Goal: Ask a question

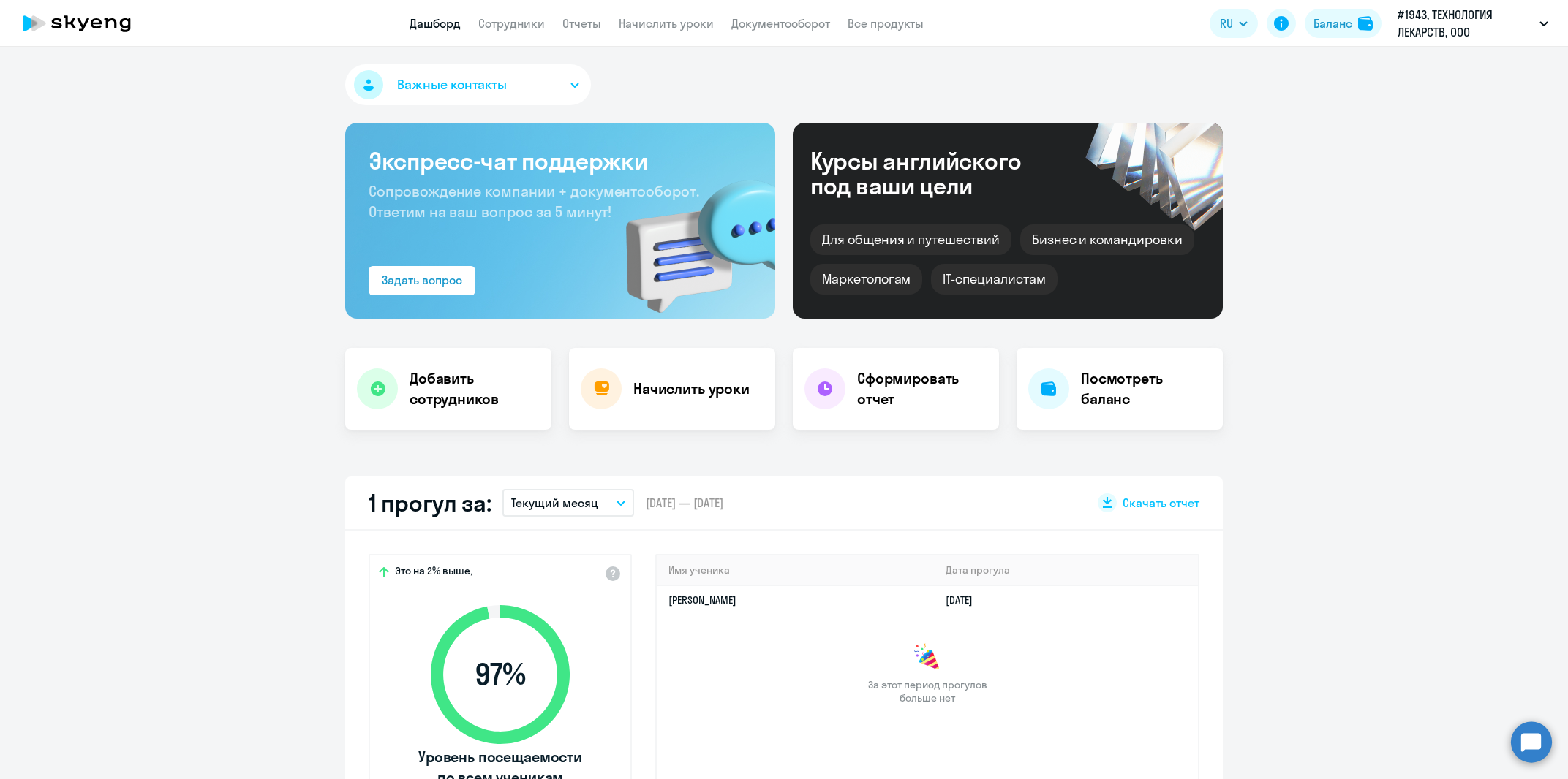
scroll to position [100, 0]
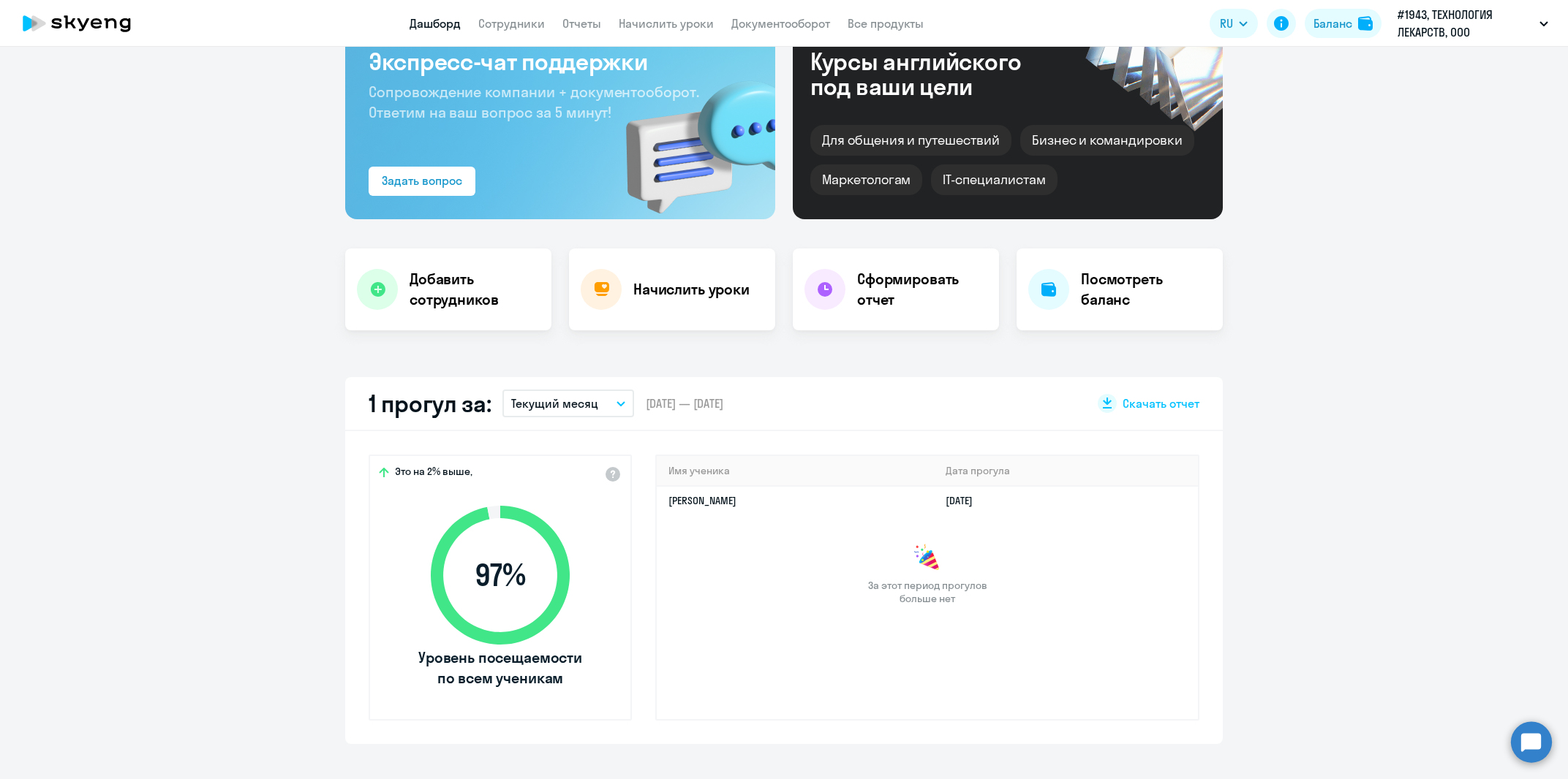
click at [1533, 750] on circle at bounding box center [1531, 742] width 41 height 41
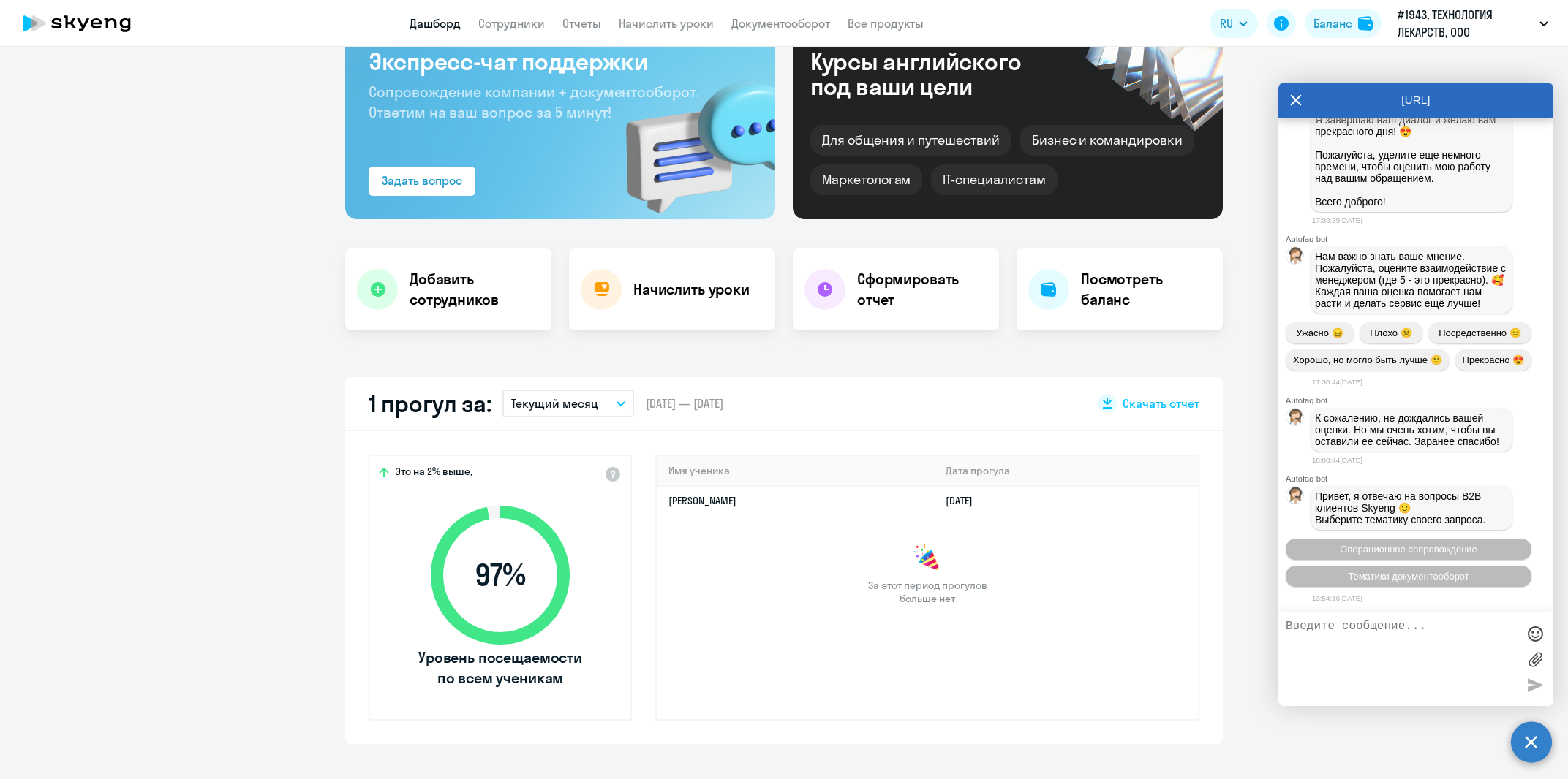
scroll to position [25403, 0]
select select "30"
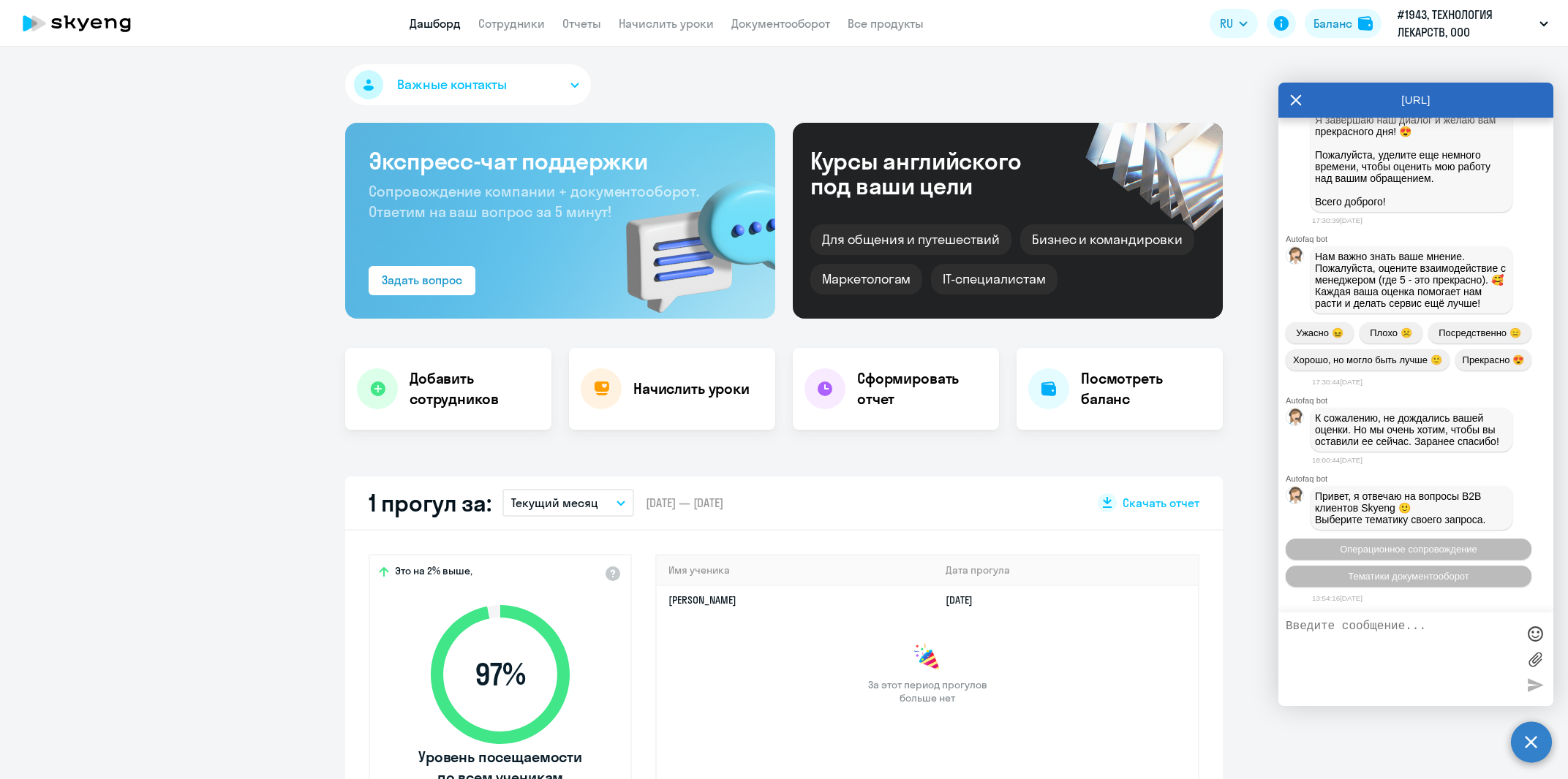
scroll to position [25915, 0]
click at [1429, 631] on textarea at bounding box center [1401, 660] width 231 height 79
type textarea "C"
type textarea "Связаться с менеджером"
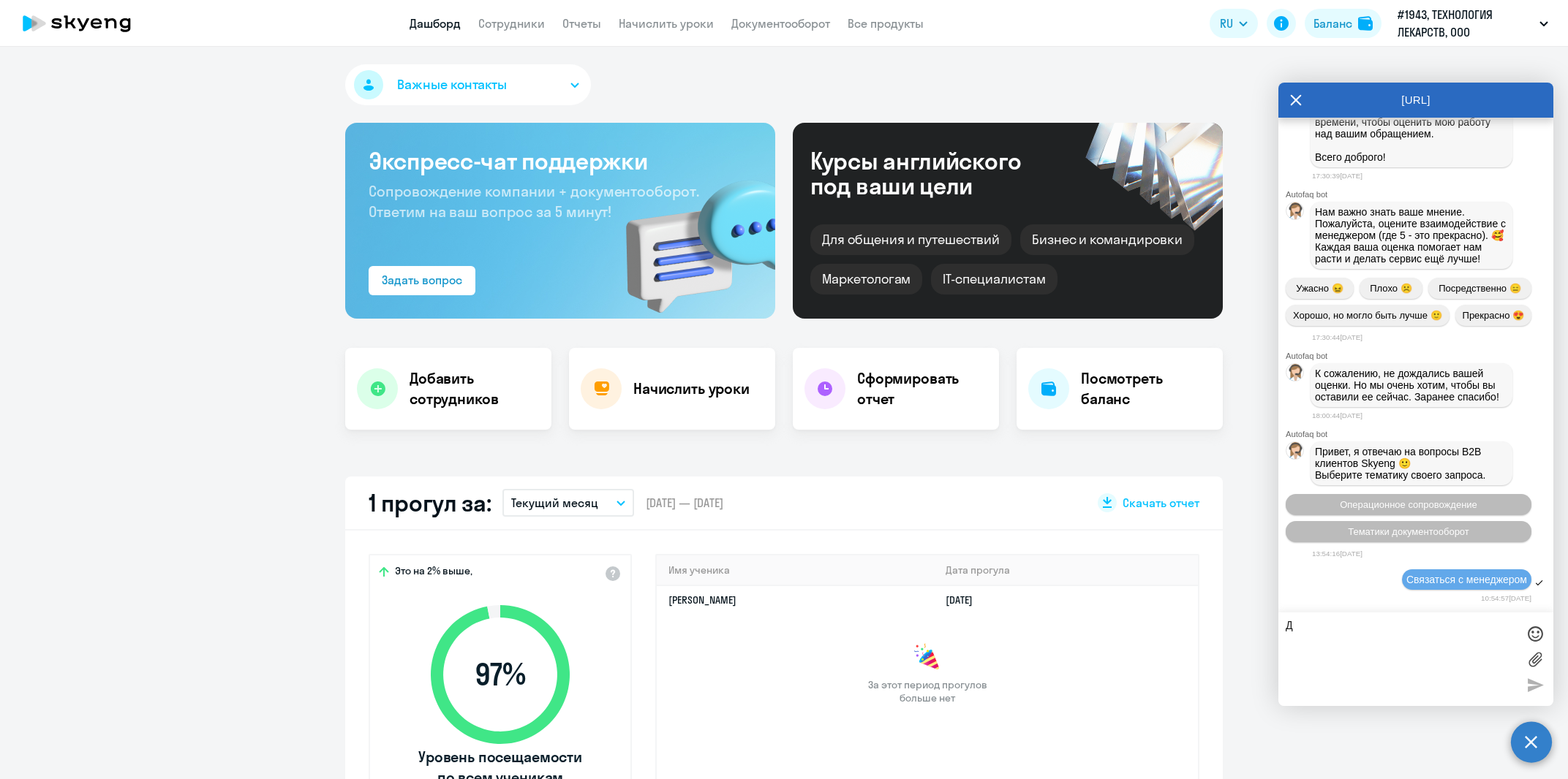
scroll to position [26020, 0]
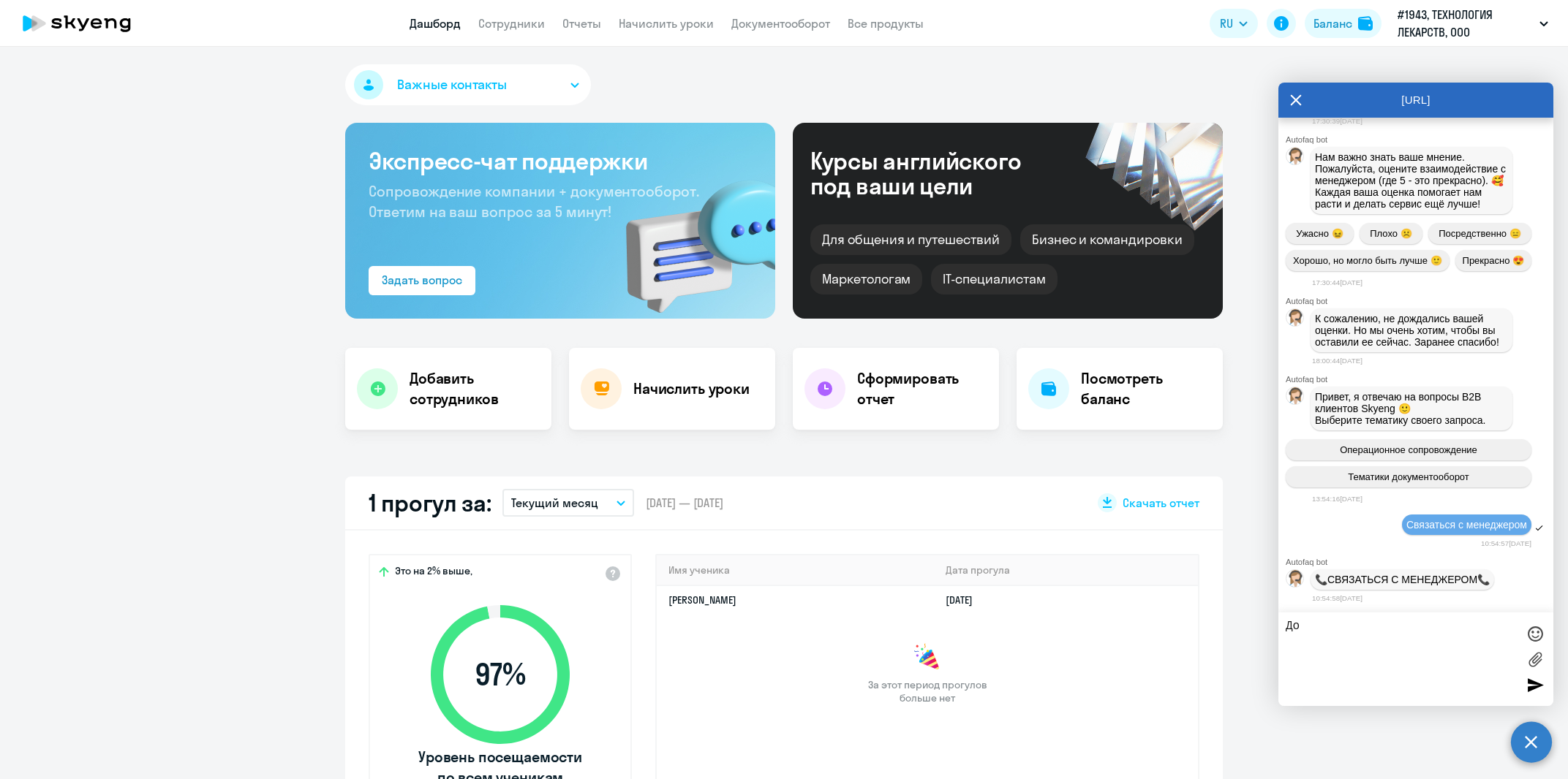
type textarea "Д"
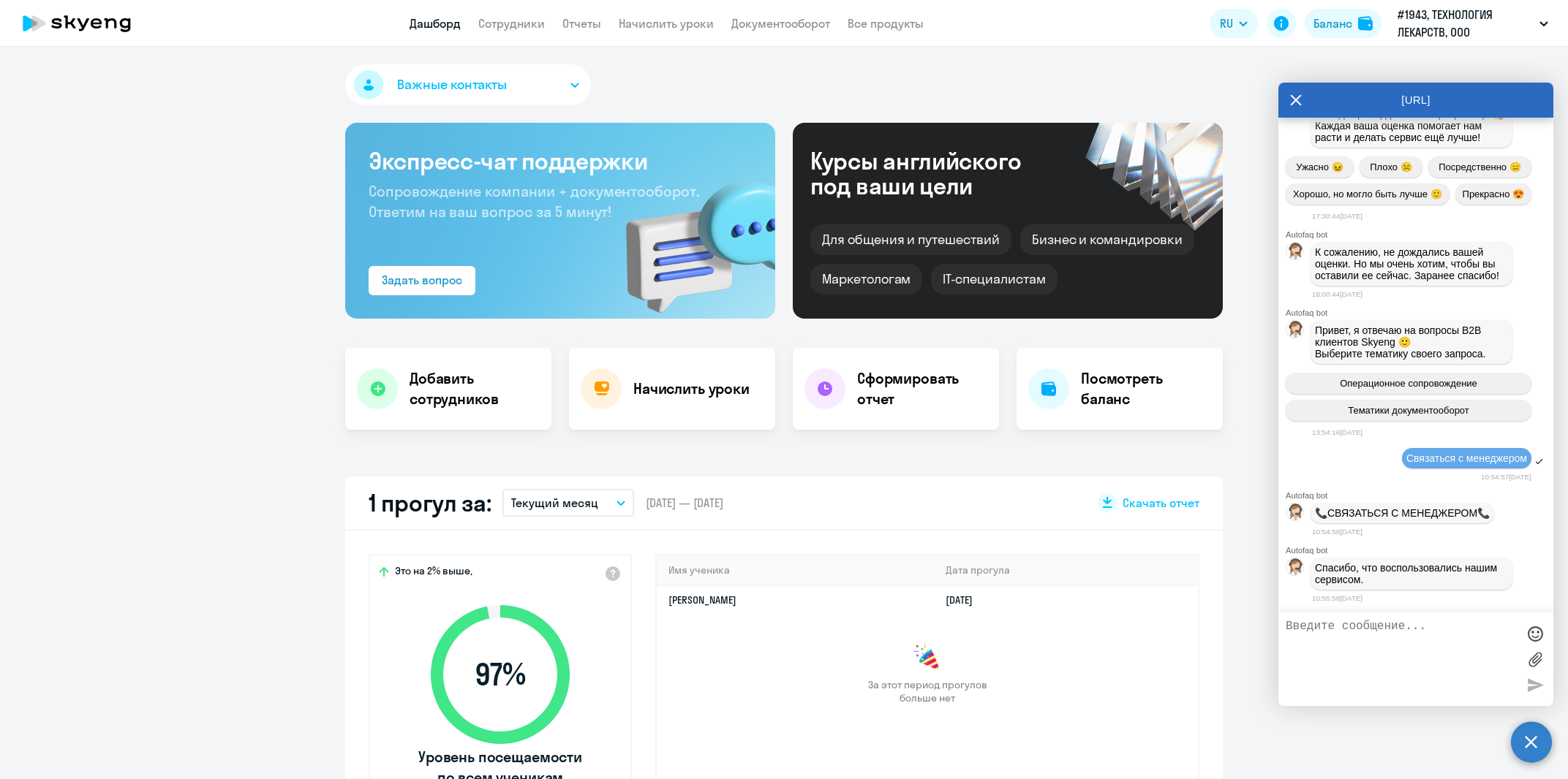
scroll to position [26090, 0]
drag, startPoint x: 1436, startPoint y: 653, endPoint x: 1394, endPoint y: 652, distance: 42.0
click at [1394, 652] on textarea "Добрый день! Прошу еще раз уточнить по поводу экзамена [PERSON_NAME]. [PERSON_N…" at bounding box center [1401, 660] width 231 height 79
type textarea "Добрый день! Прошу еще раз уточнить по поводу экзамена [PERSON_NAME], т.к сотру…"
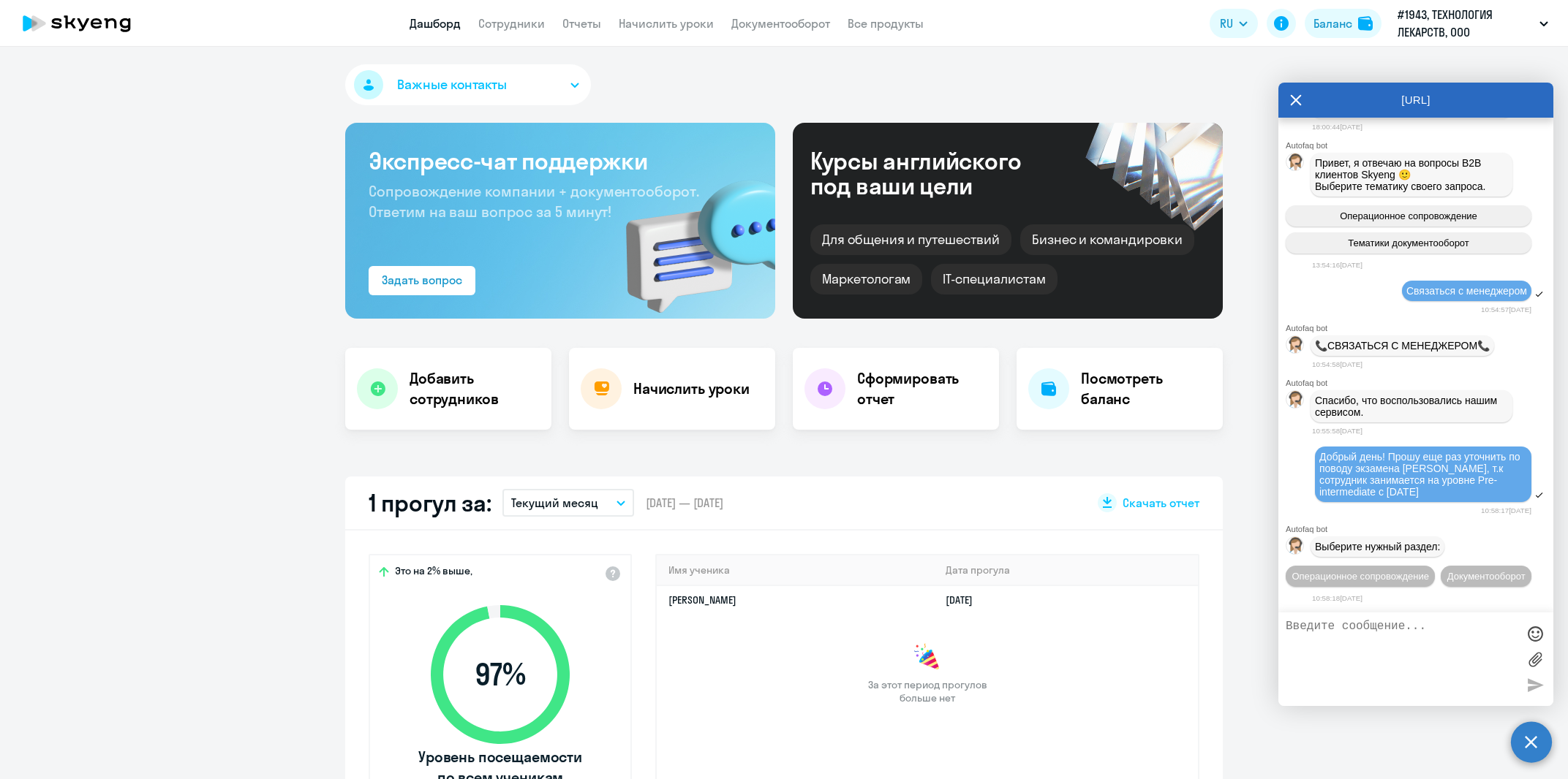
scroll to position [26291, 0]
type textarea "связаться с менеджером"
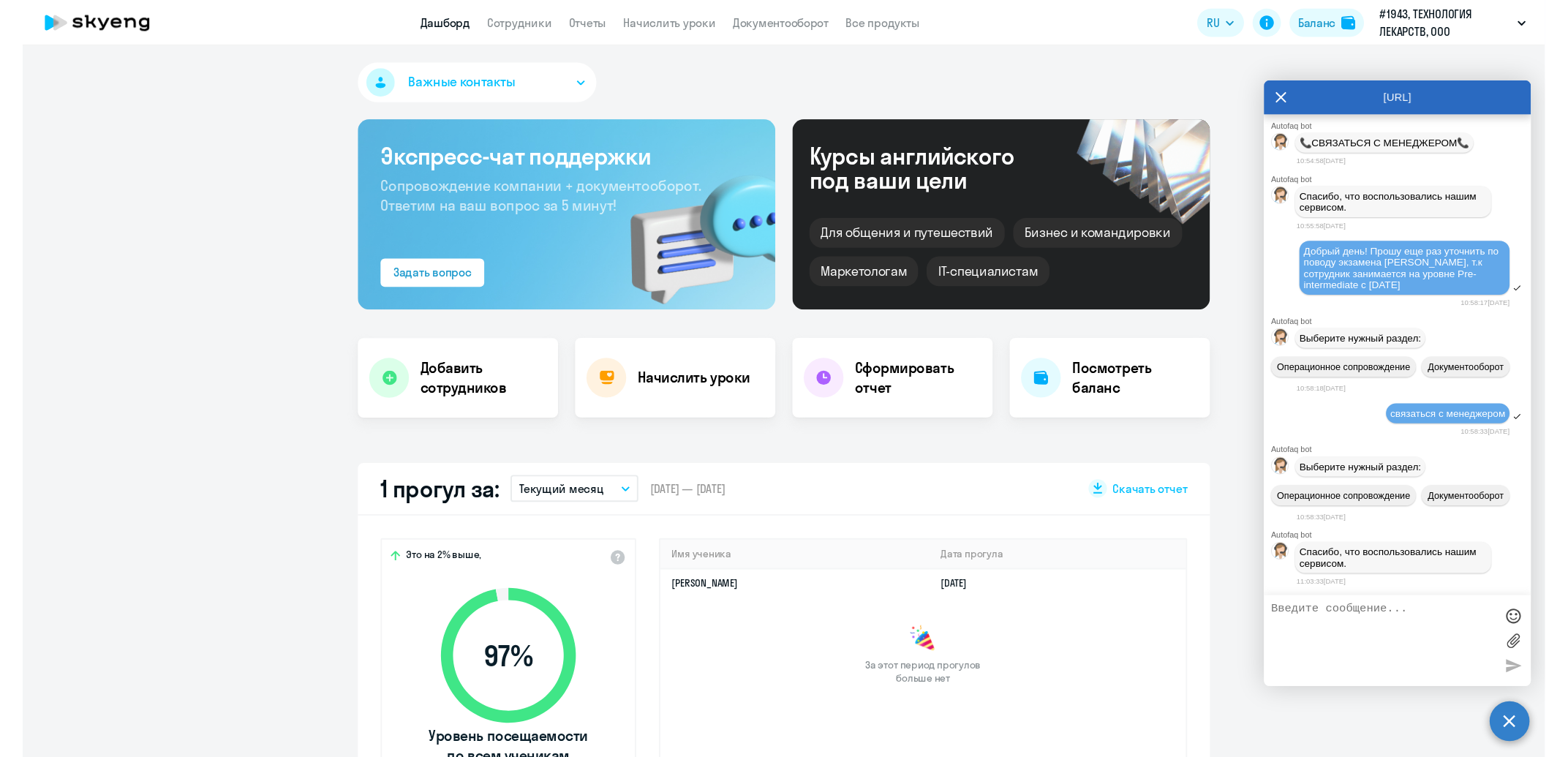
scroll to position [26524, 0]
